Goal: Task Accomplishment & Management: Use online tool/utility

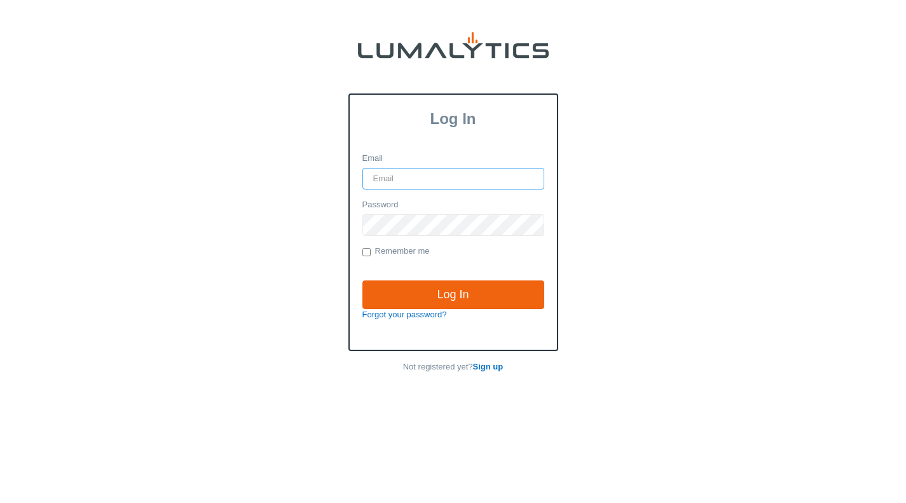
type input "[EMAIL_ADDRESS][DOMAIN_NAME]"
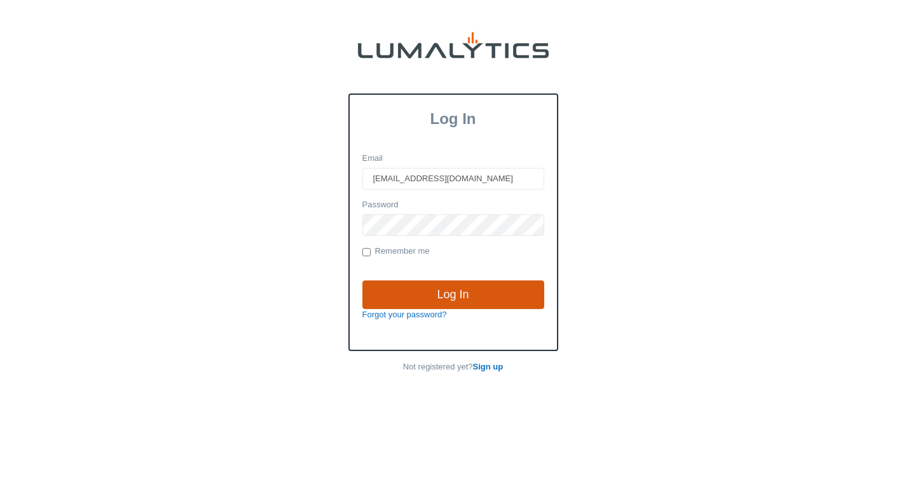
click at [467, 308] on div "Log In Forgot your password?" at bounding box center [453, 300] width 192 height 41
click at [467, 301] on input "Log In" at bounding box center [454, 294] width 182 height 29
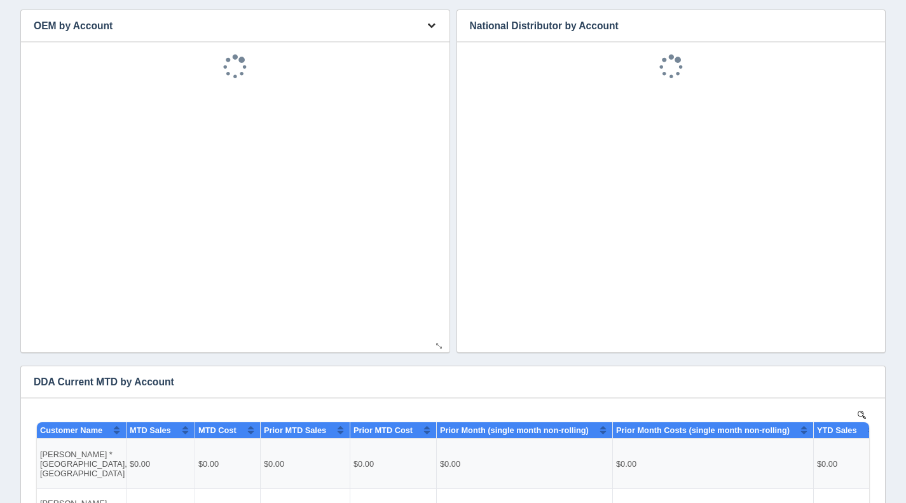
scroll to position [411, 0]
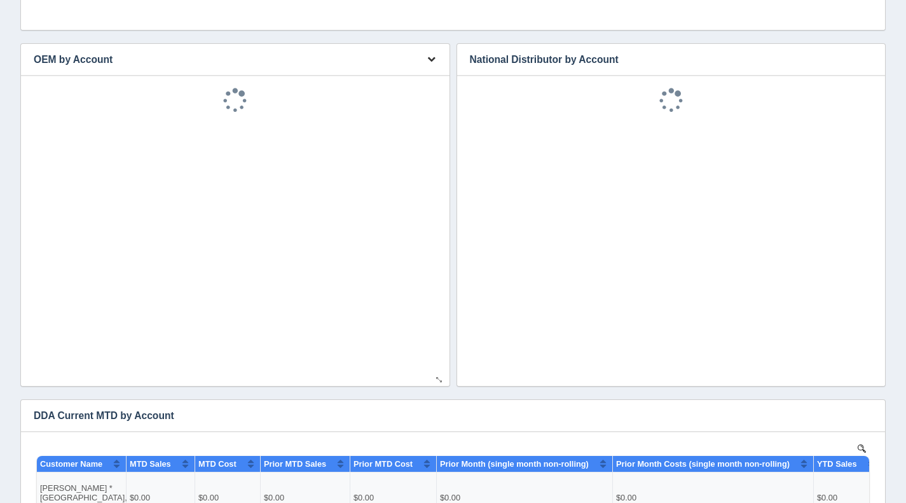
click at [433, 56] on icon "button" at bounding box center [431, 59] width 8 height 8
click at [384, 75] on link "Download CSV" at bounding box center [389, 78] width 102 height 18
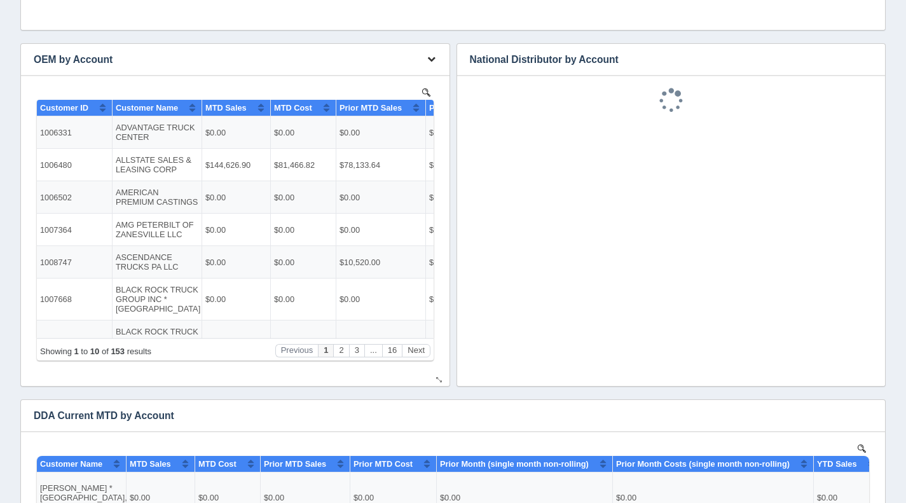
click at [431, 60] on icon "button" at bounding box center [431, 59] width 8 height 8
click at [384, 77] on link "Download CSV" at bounding box center [389, 78] width 102 height 18
